Goal: Information Seeking & Learning: Learn about a topic

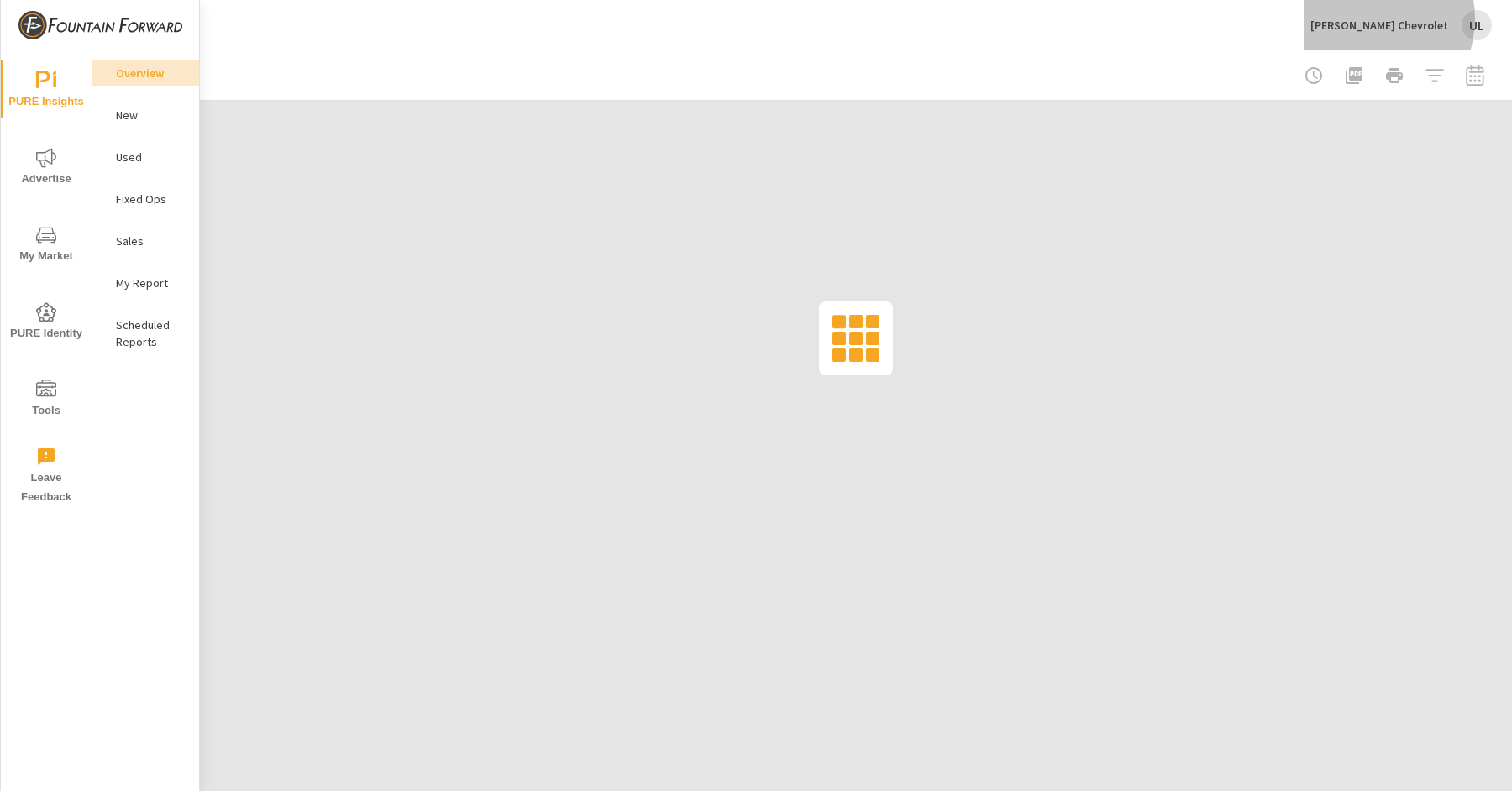
click at [1392, 19] on p "John Megel Chevrolet" at bounding box center [1379, 25] width 137 height 15
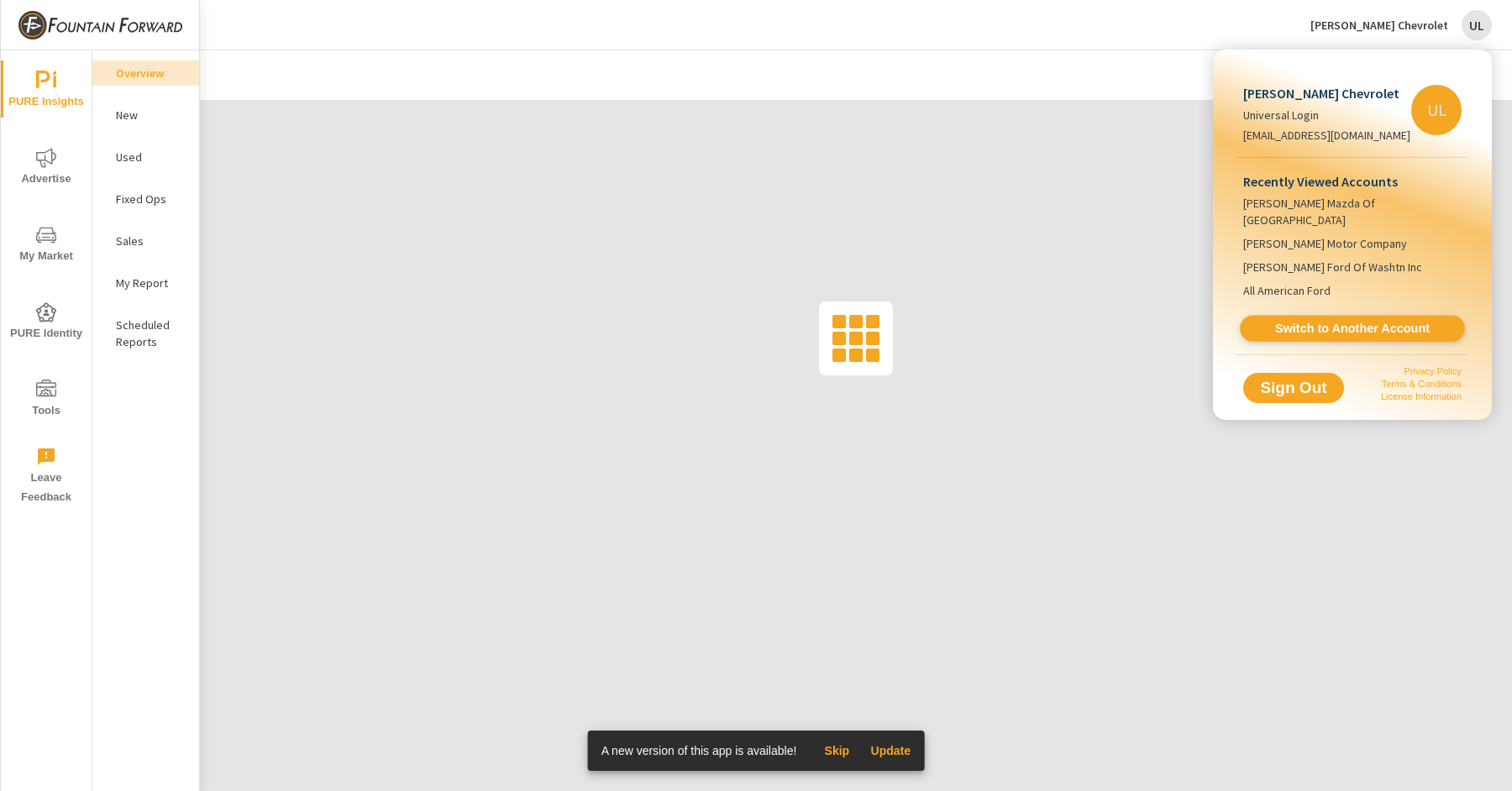
click at [1345, 321] on span "Switch to Another Account" at bounding box center [1352, 328] width 206 height 16
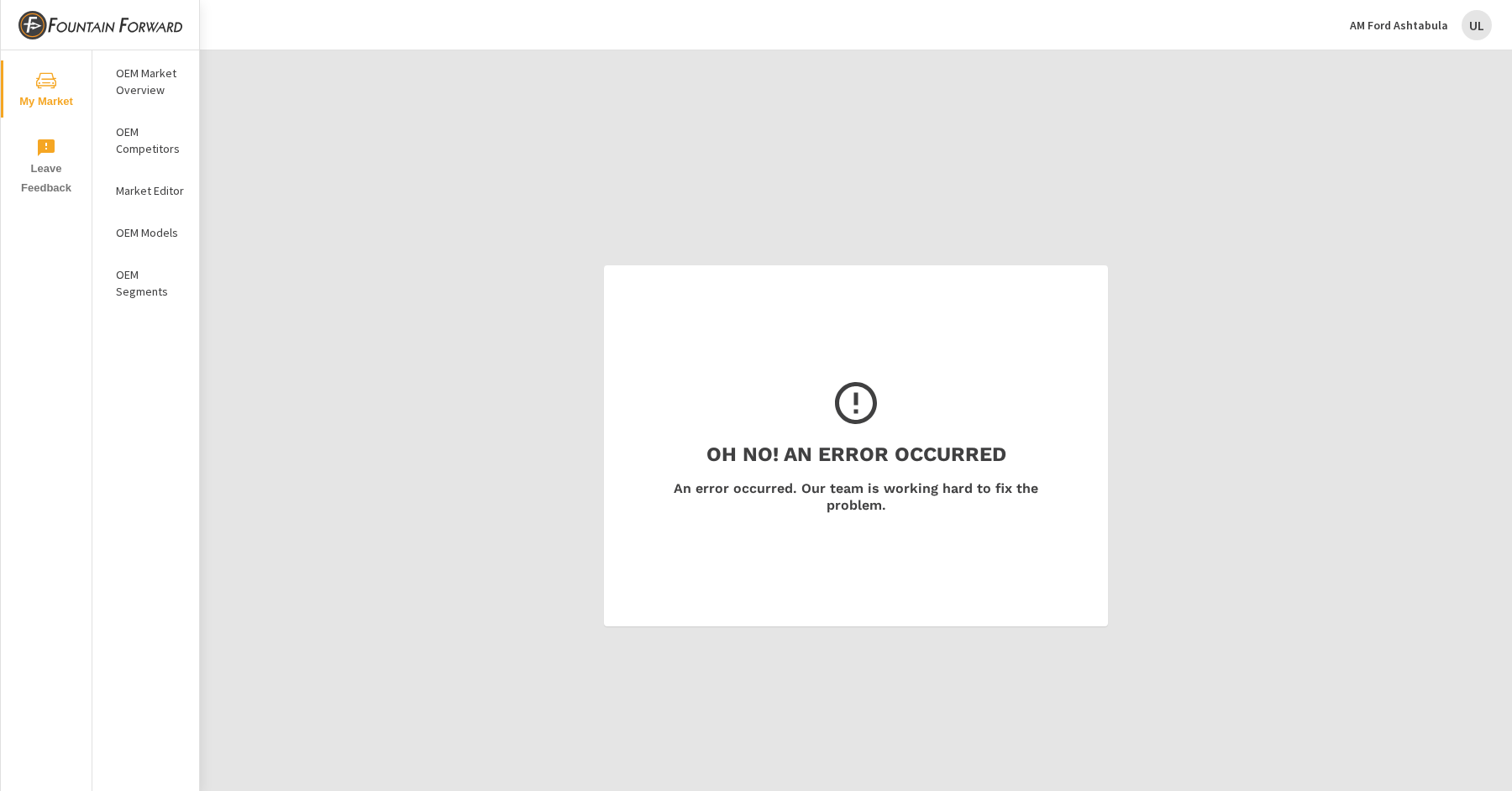
click at [160, 231] on p "OEM Models" at bounding box center [151, 232] width 70 height 17
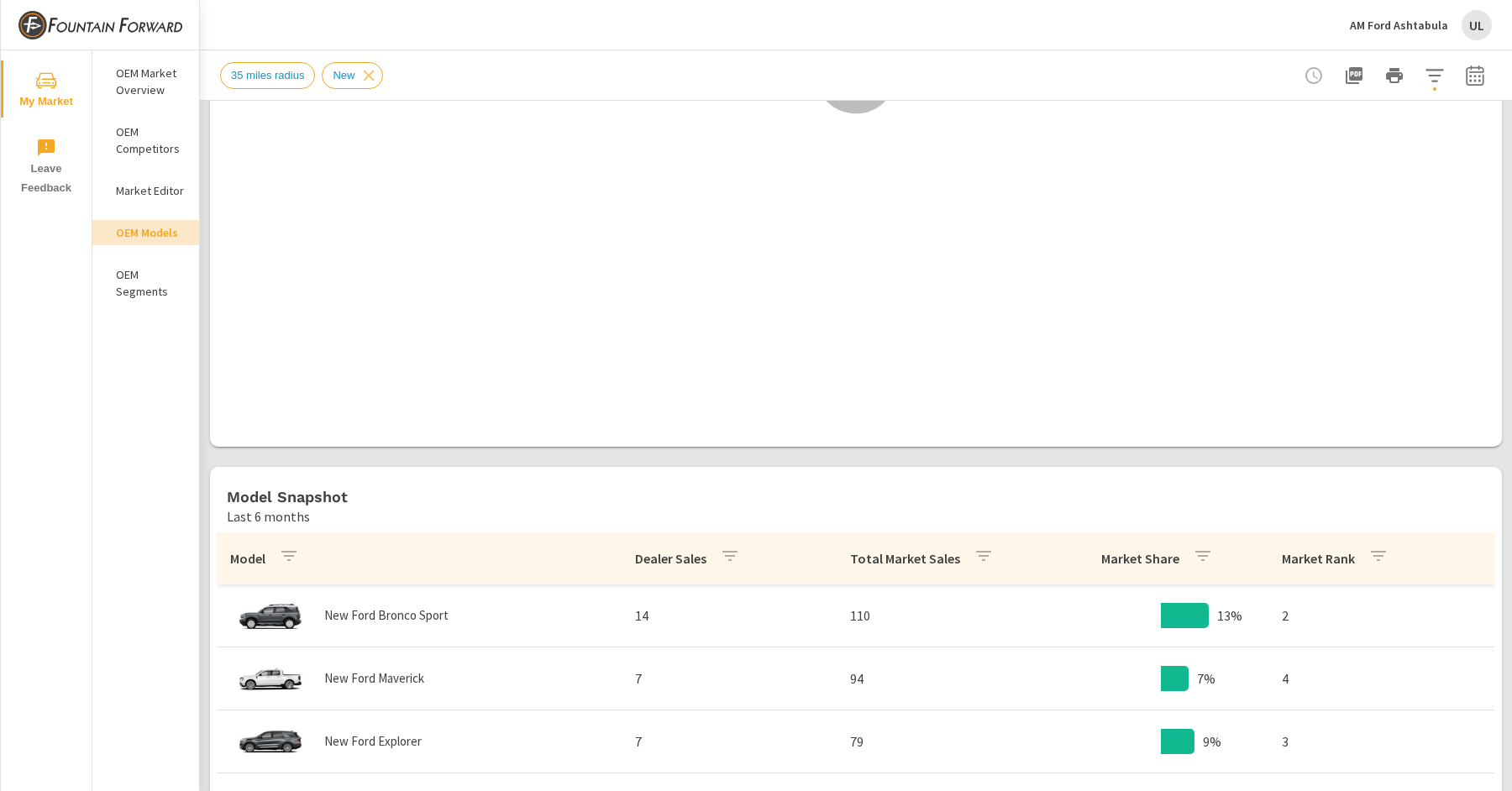
scroll to position [363, 0]
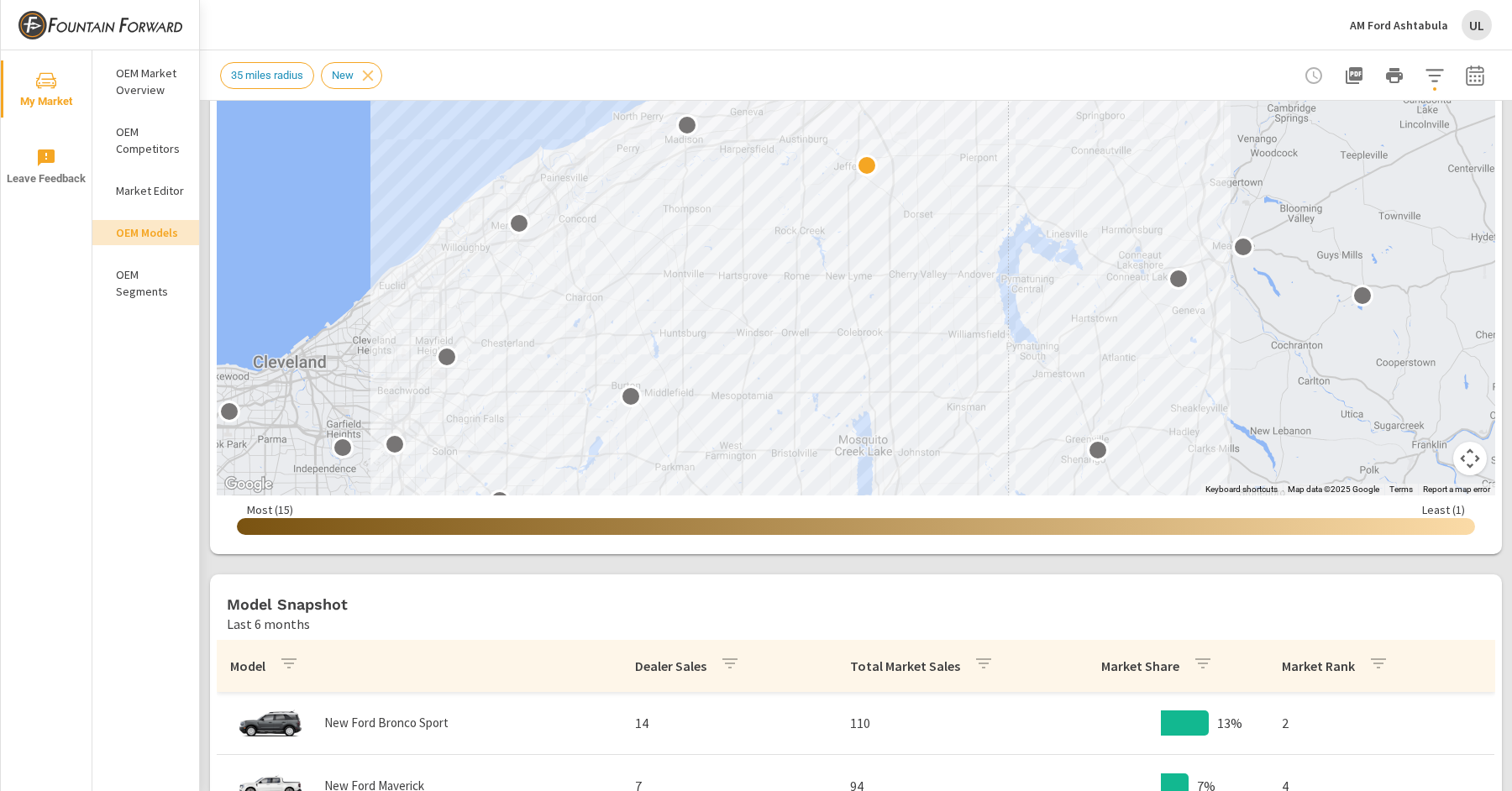
click at [1461, 14] on div "AM Ford Ashtabula UL" at bounding box center [1421, 25] width 142 height 30
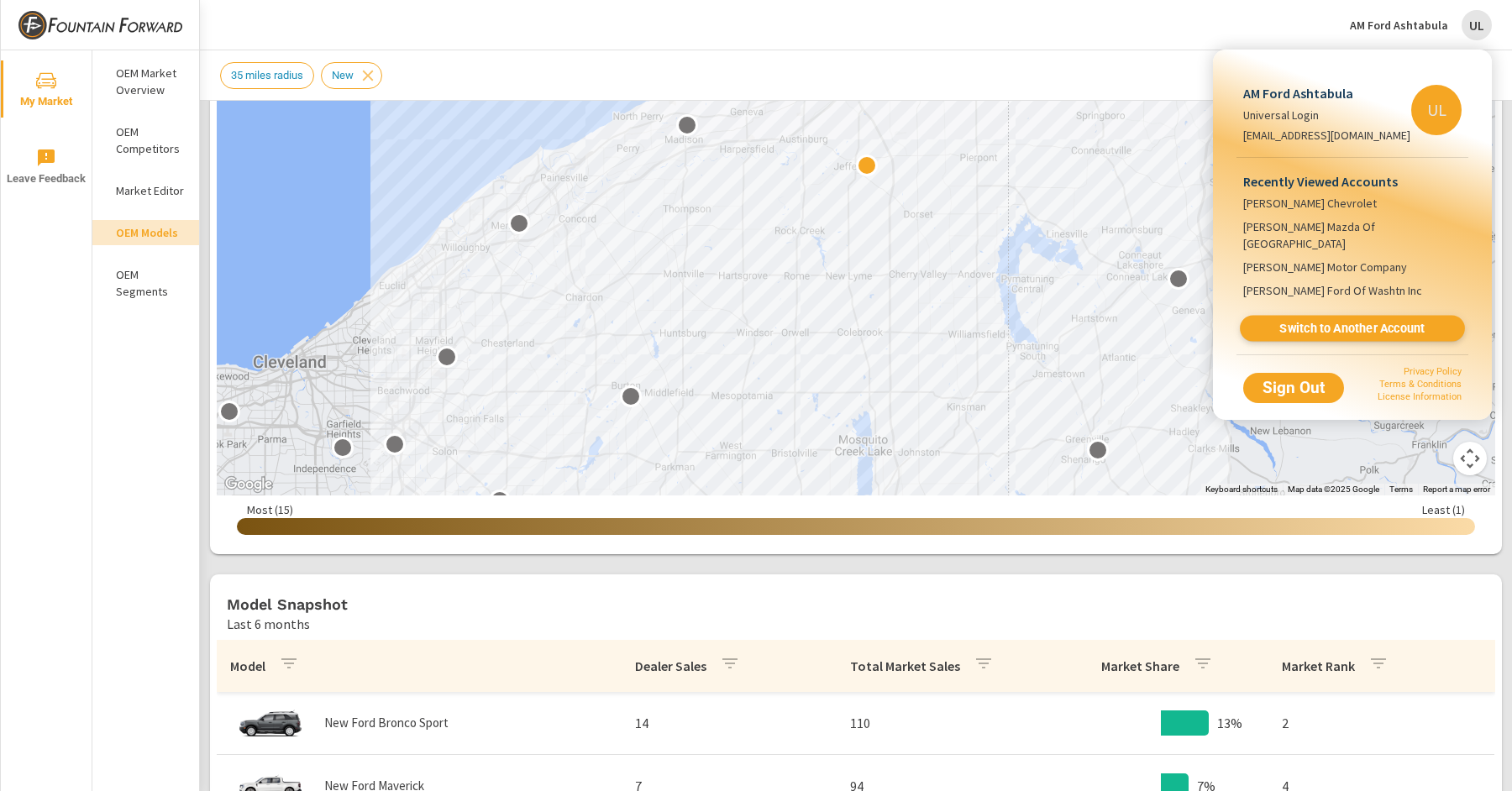
click at [1315, 321] on span "Switch to Another Account" at bounding box center [1352, 328] width 206 height 16
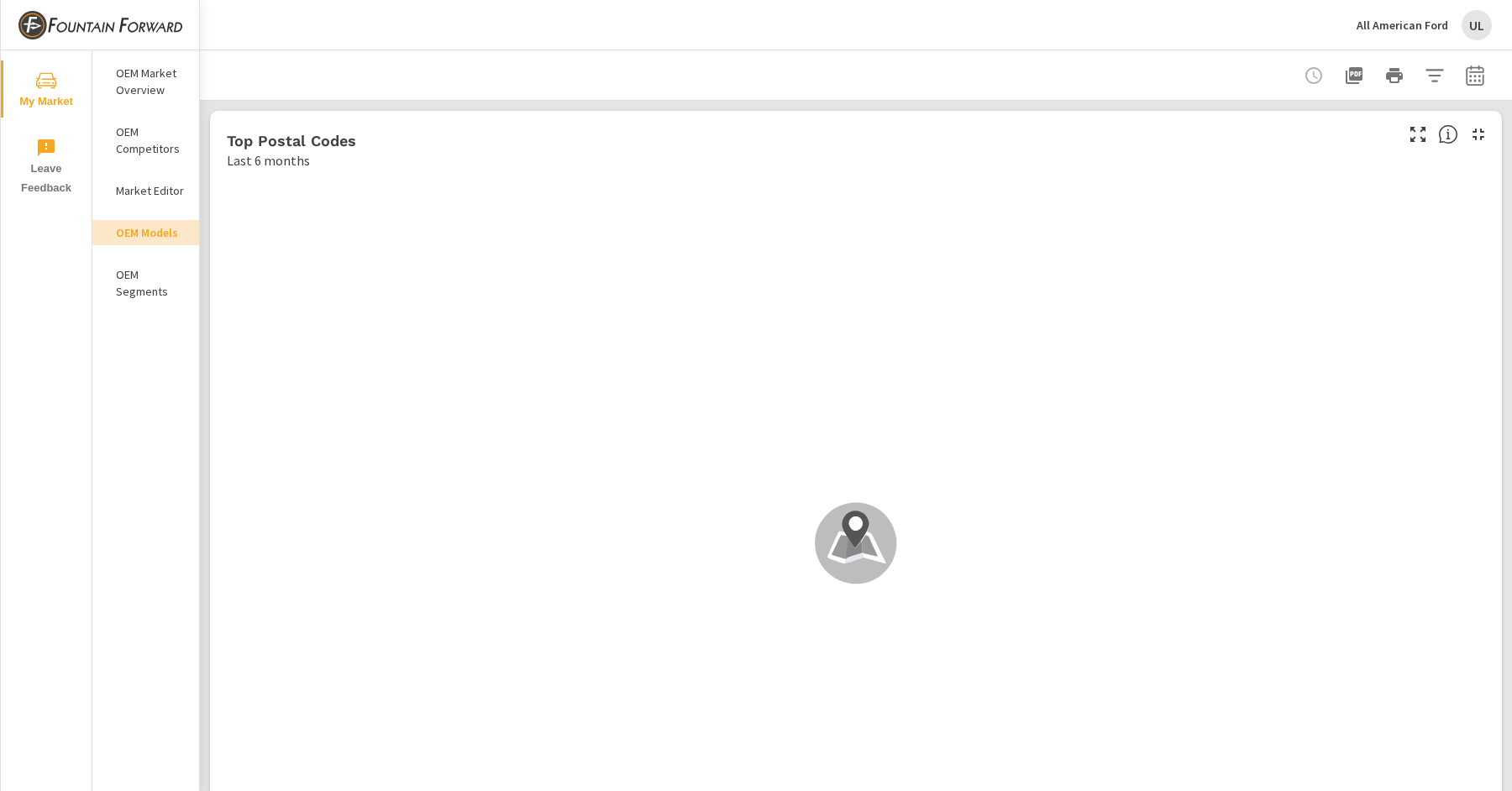
click at [146, 203] on nav "OEM Market Overview OEM Competitors Market Editor OEM Models OEM Segments" at bounding box center [145, 189] width 106 height 277
click at [147, 185] on p "Market Editor" at bounding box center [151, 191] width 70 height 17
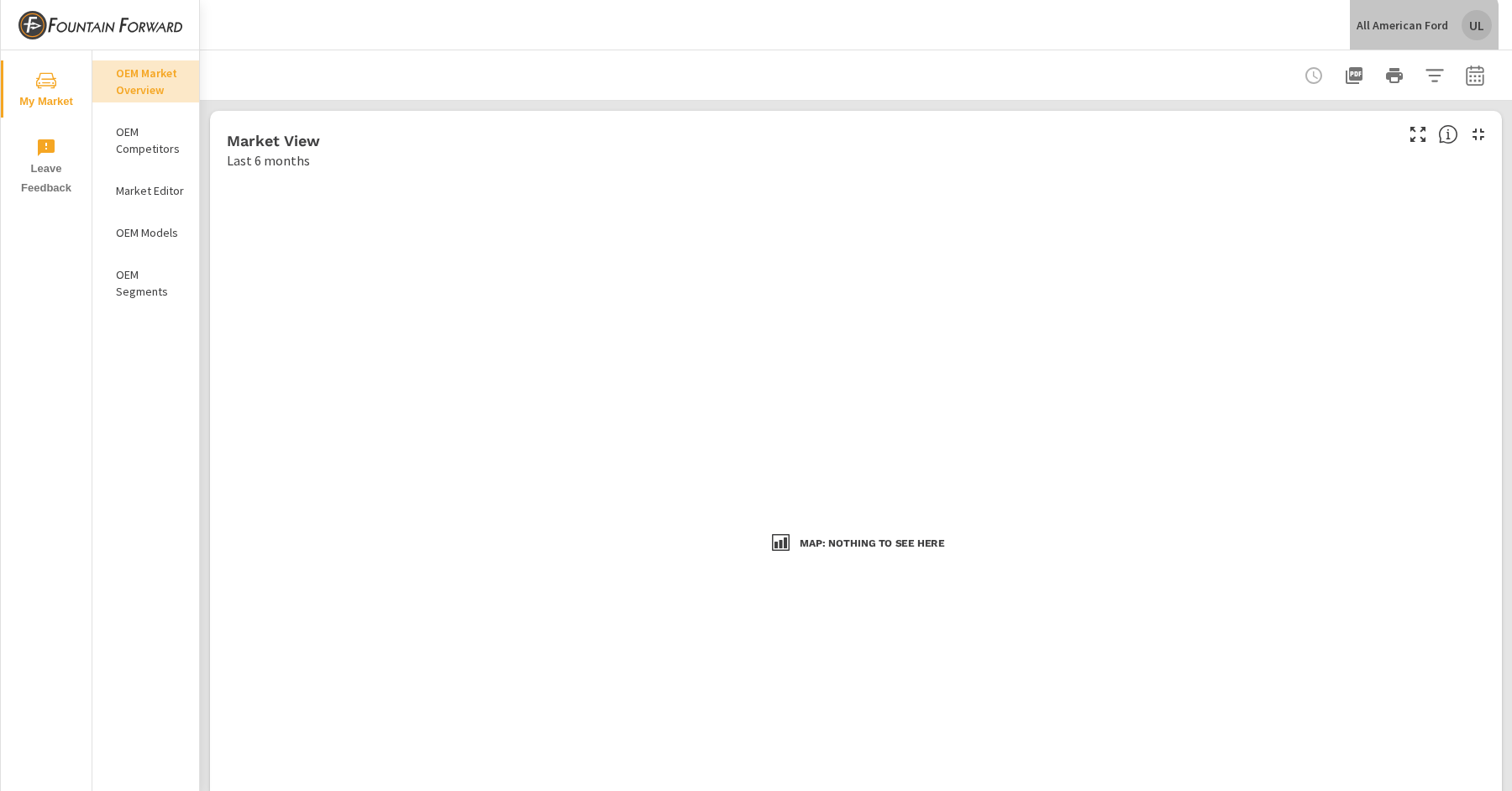
click at [1410, 29] on p "All American Ford" at bounding box center [1402, 25] width 91 height 15
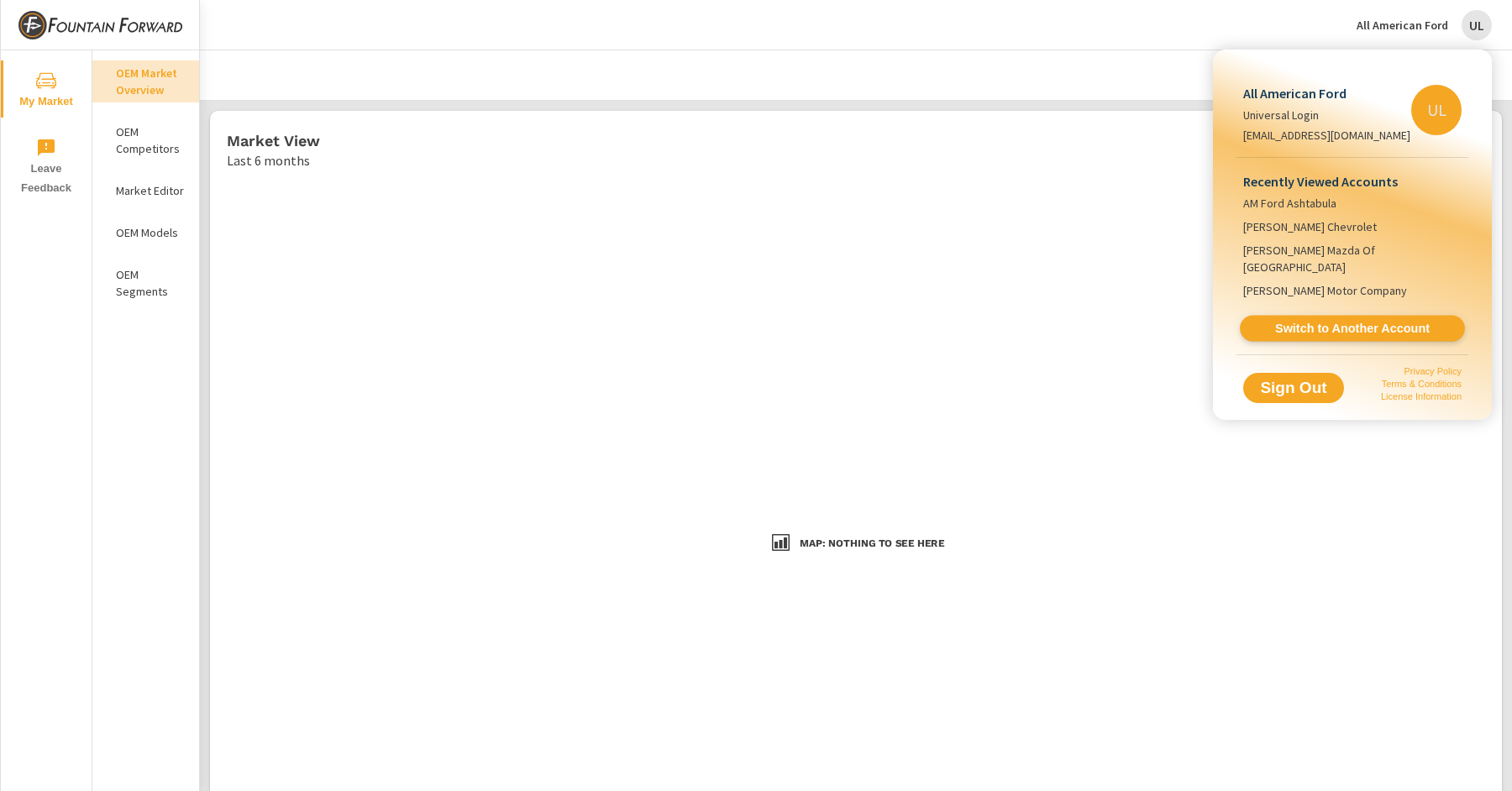
click at [1338, 321] on span "Switch to Another Account" at bounding box center [1352, 328] width 206 height 16
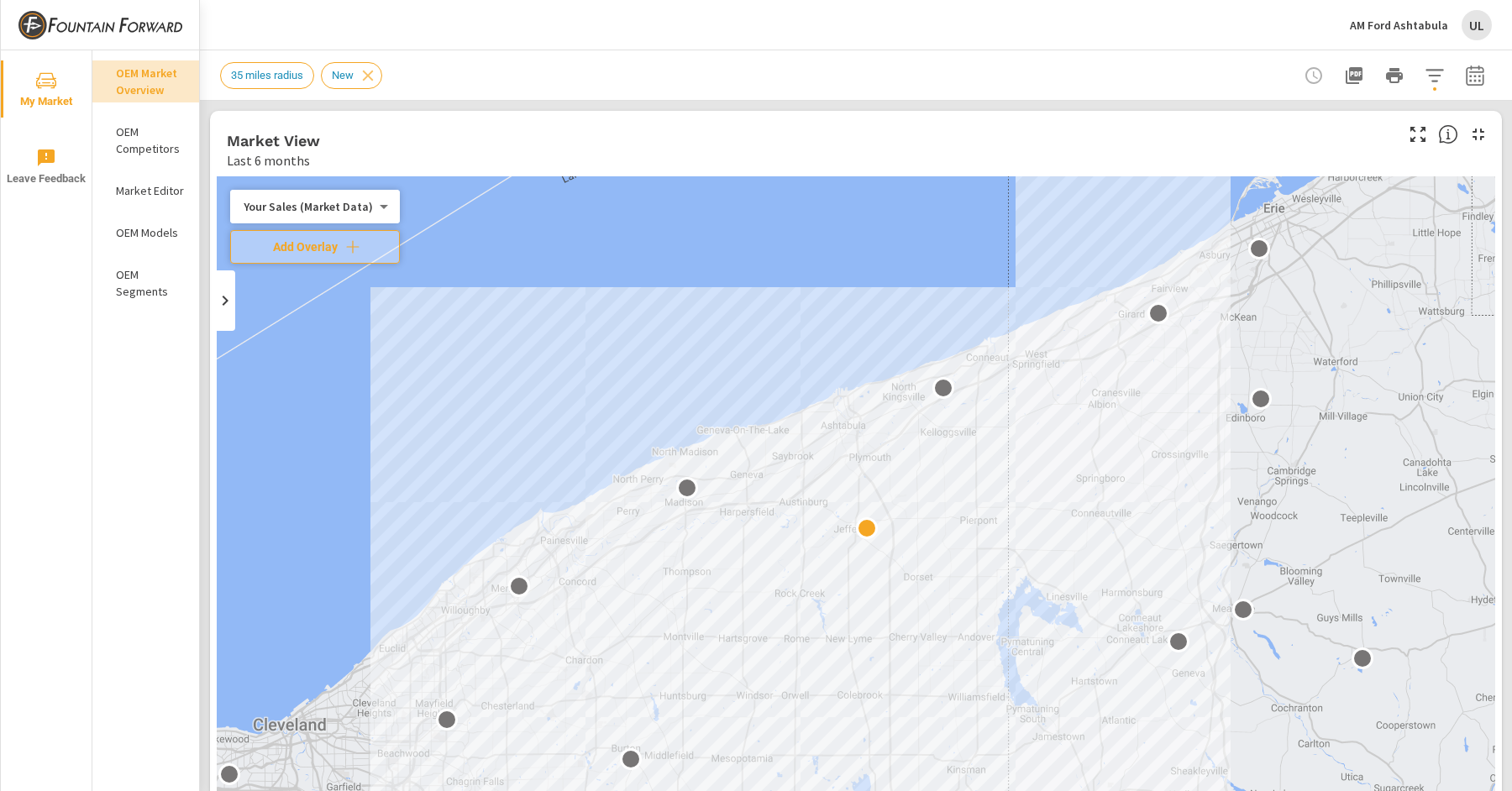
click at [148, 232] on p "OEM Models" at bounding box center [151, 232] width 70 height 17
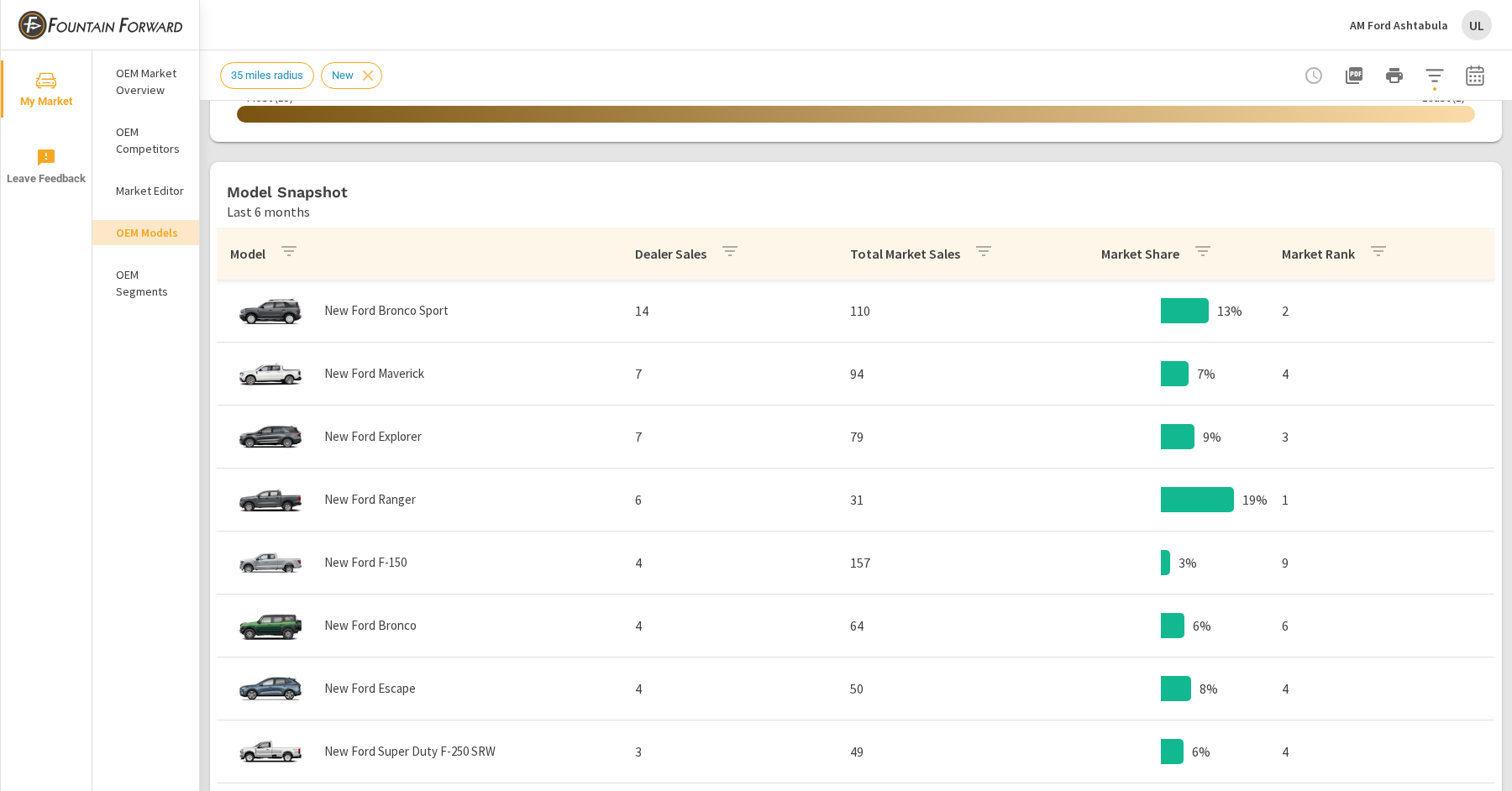
click at [976, 249] on icon "button" at bounding box center [983, 250] width 20 height 20
click at [929, 233] on div at bounding box center [756, 395] width 1512 height 791
click at [922, 253] on p "Total Market Sales" at bounding box center [905, 254] width 110 height 17
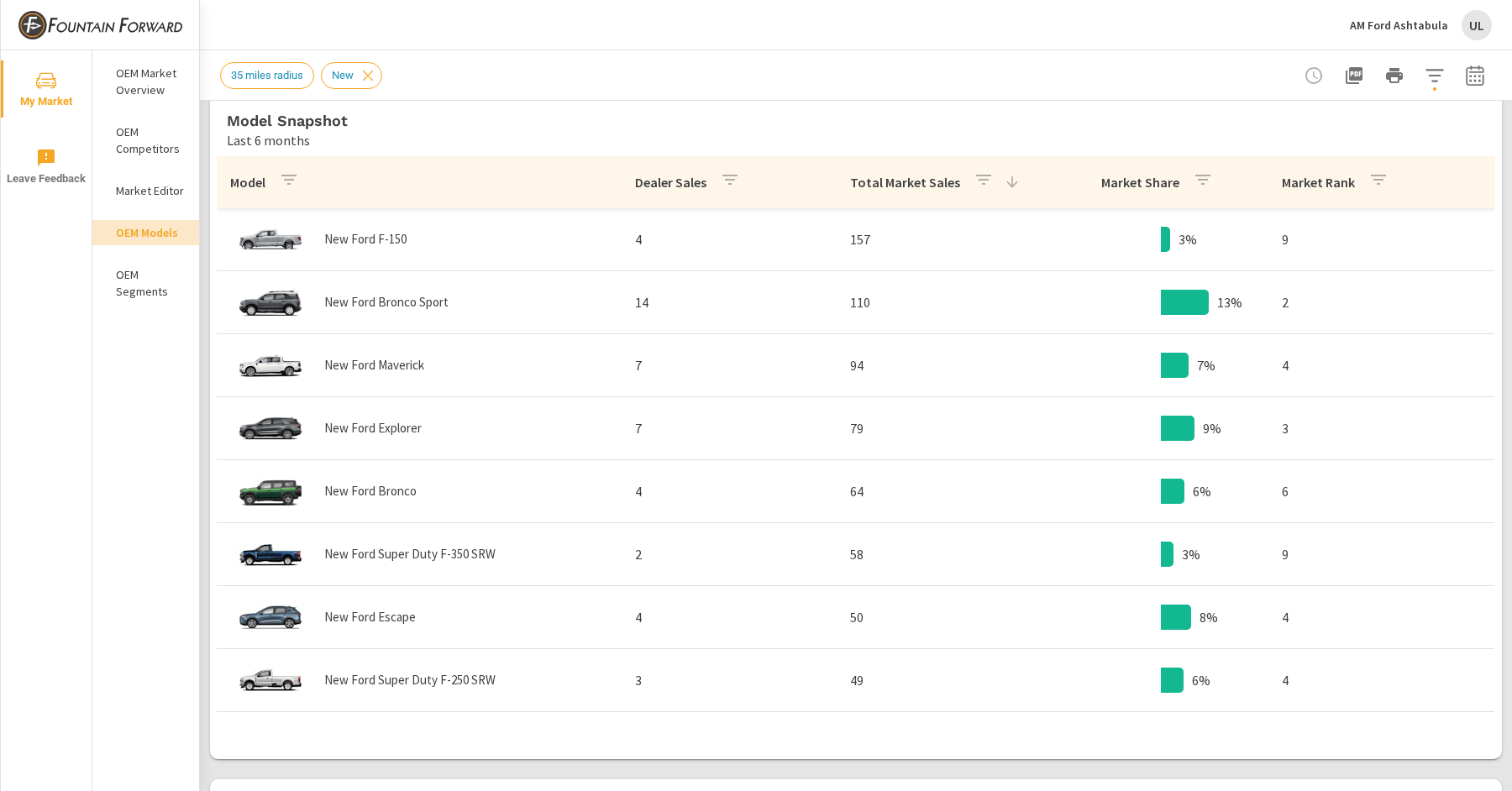
scroll to position [846, 0]
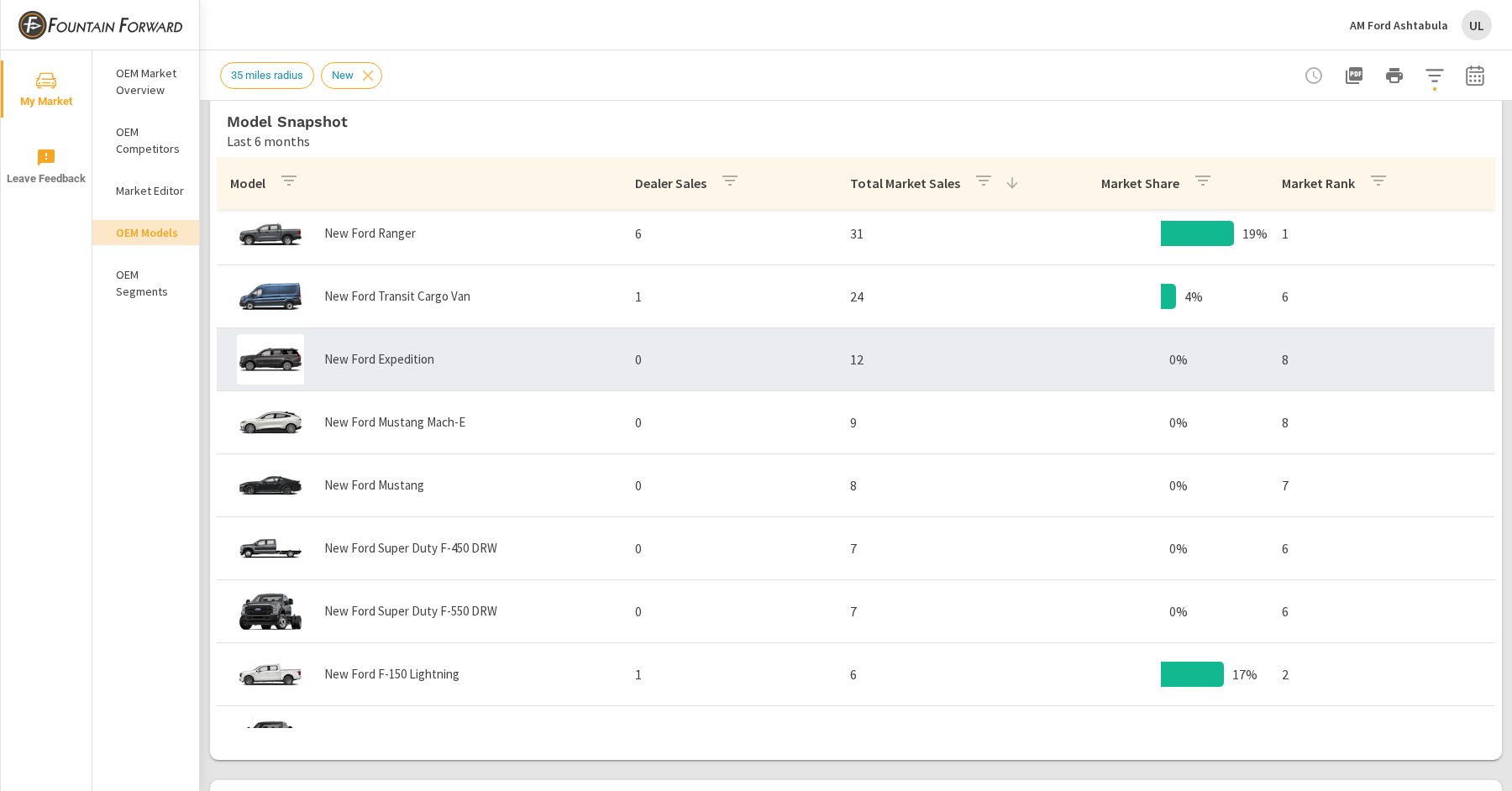
scroll to position [504, 0]
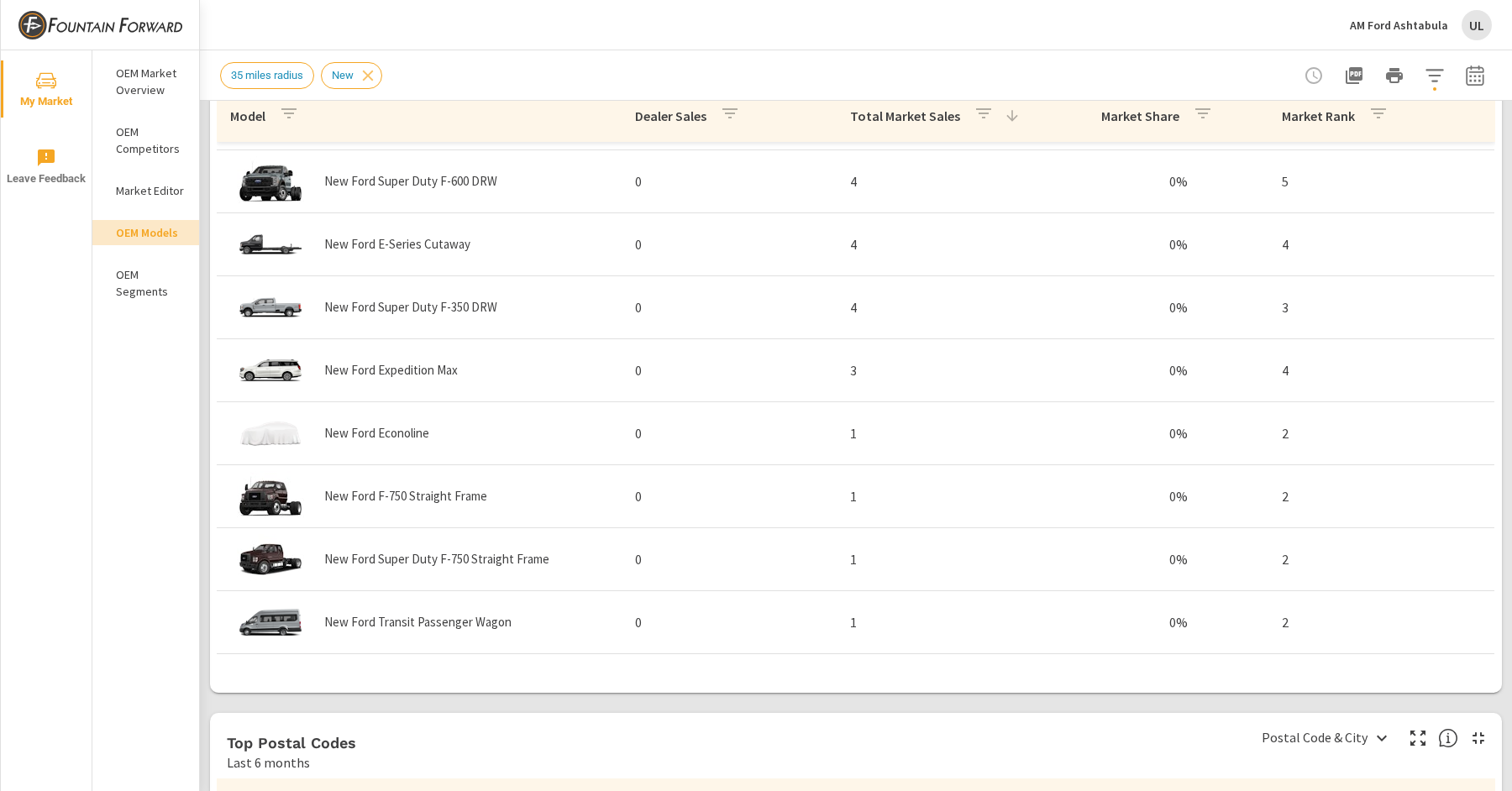
scroll to position [954, 0]
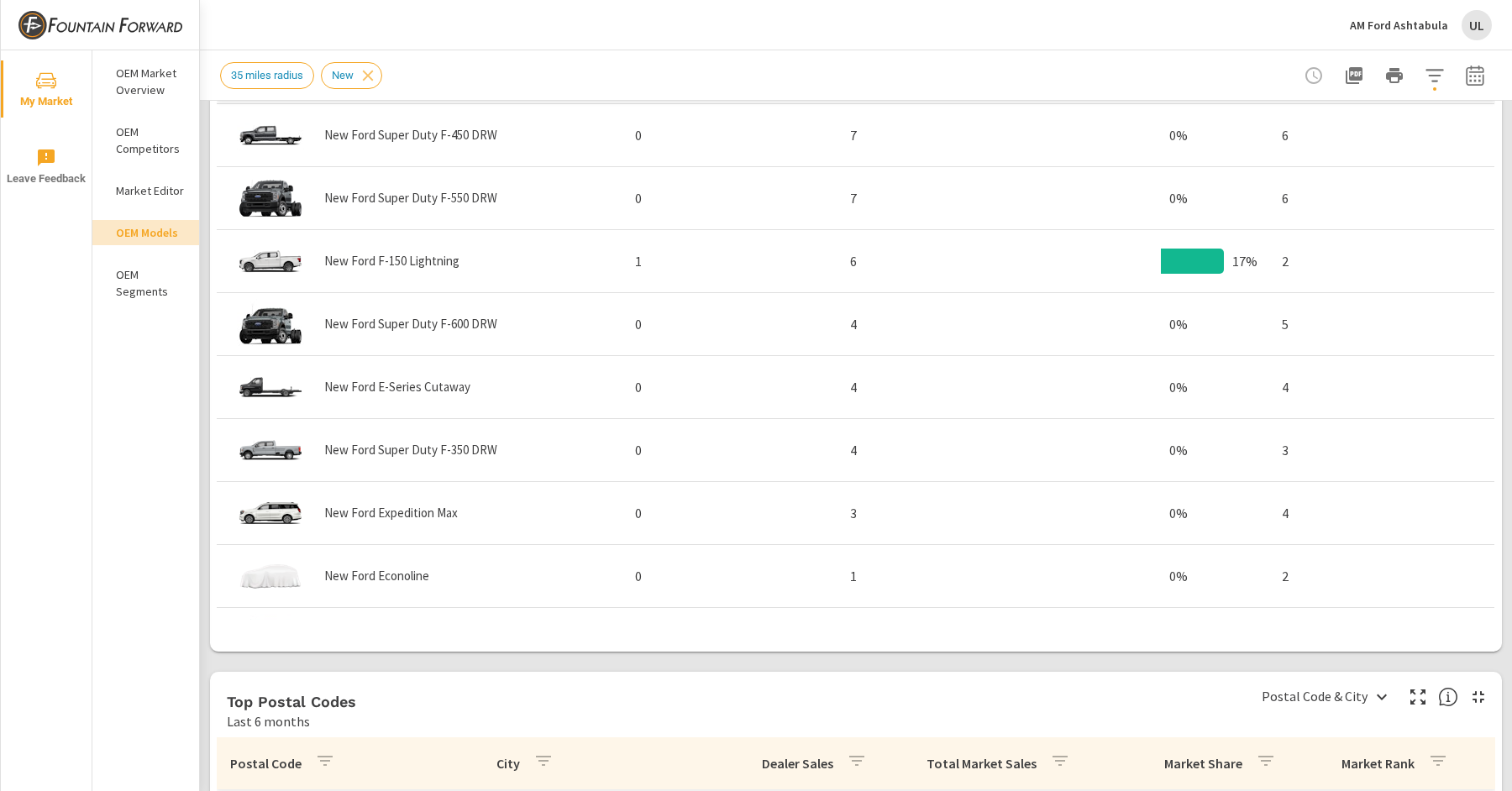
scroll to position [443, 0]
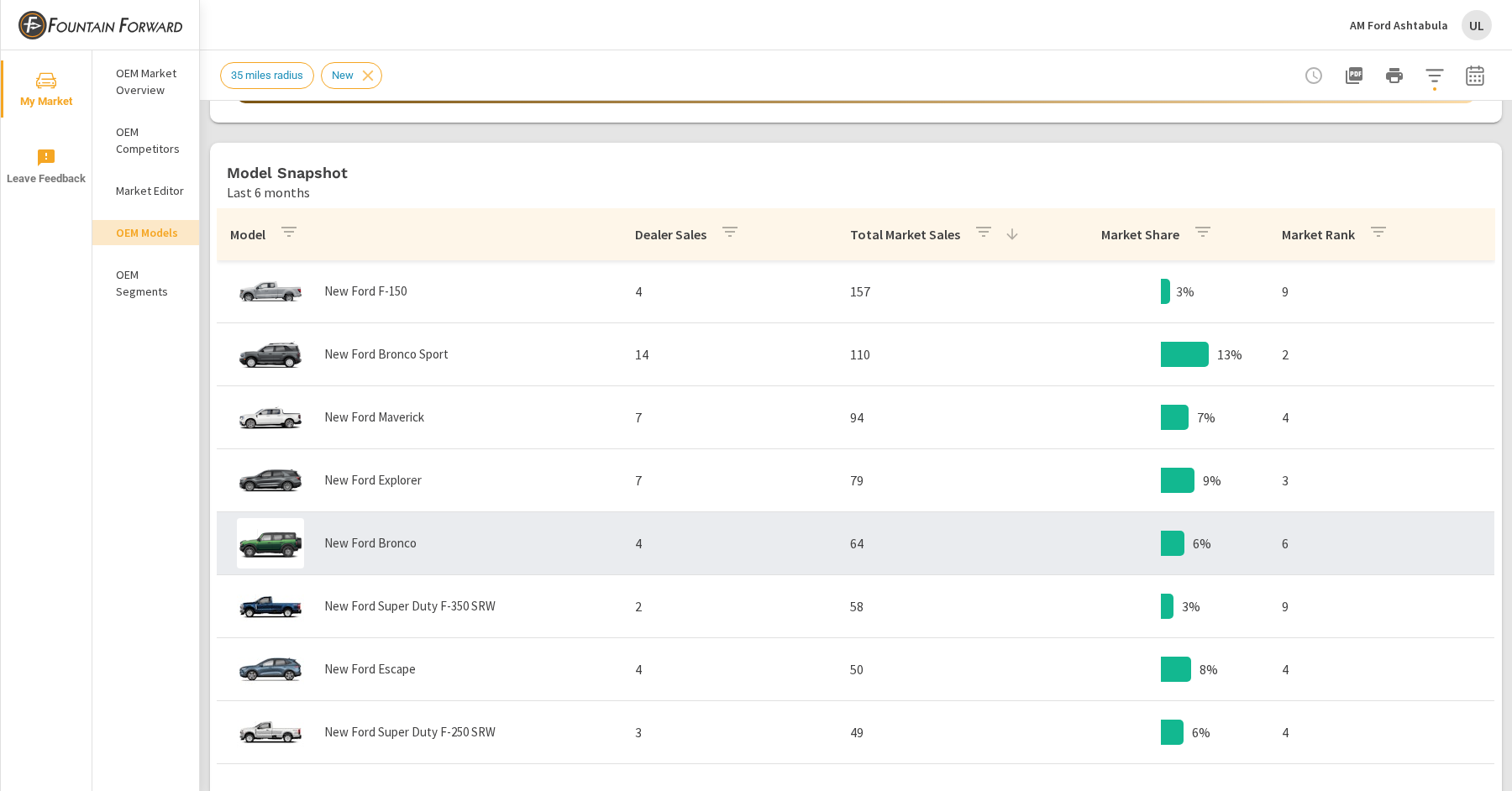
scroll to position [789, 0]
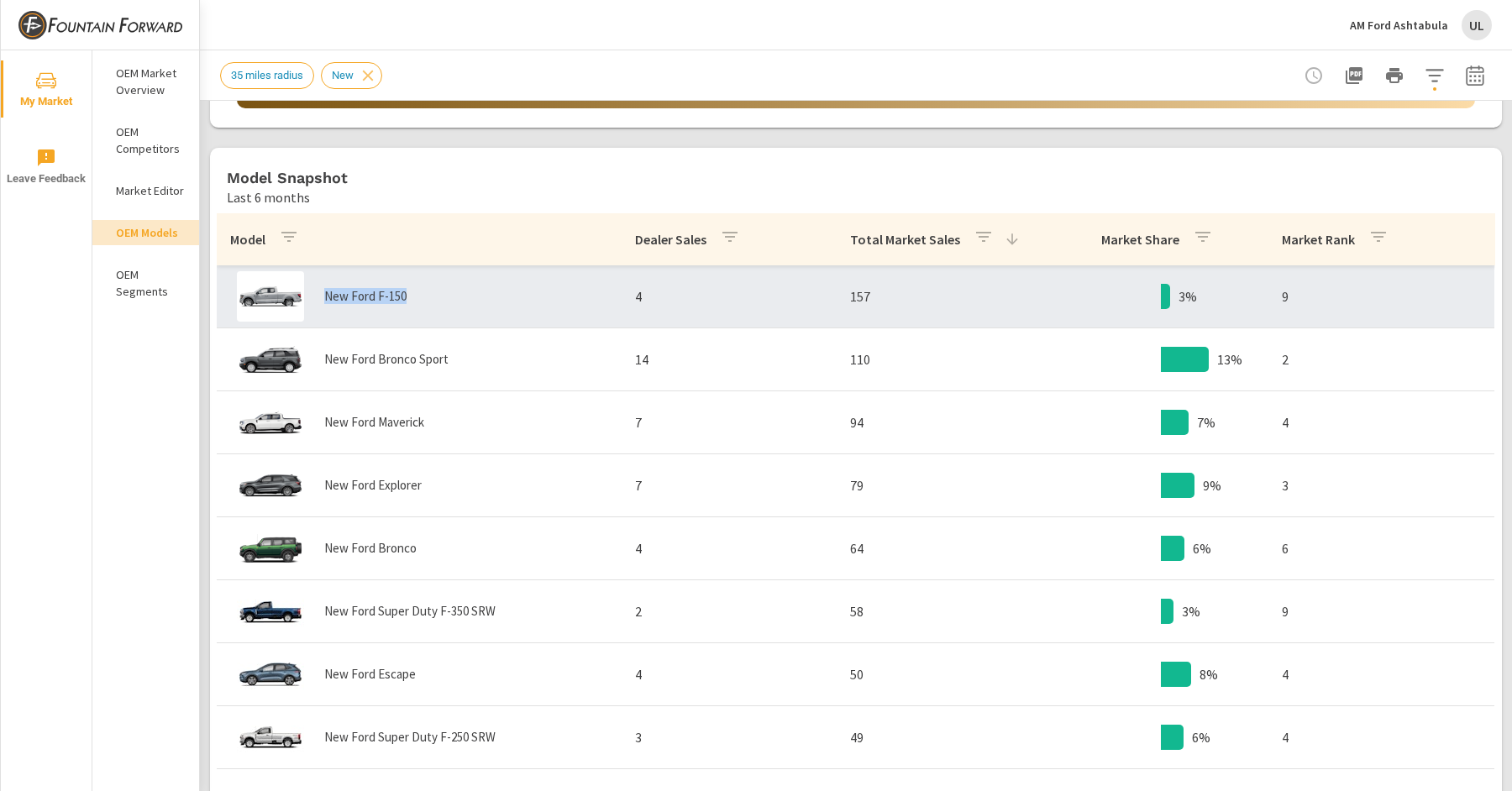
drag, startPoint x: 420, startPoint y: 296, endPoint x: 300, endPoint y: 300, distance: 120.1
click at [300, 300] on div "New Ford F-150" at bounding box center [420, 296] width 378 height 51
